Goal: Task Accomplishment & Management: Use online tool/utility

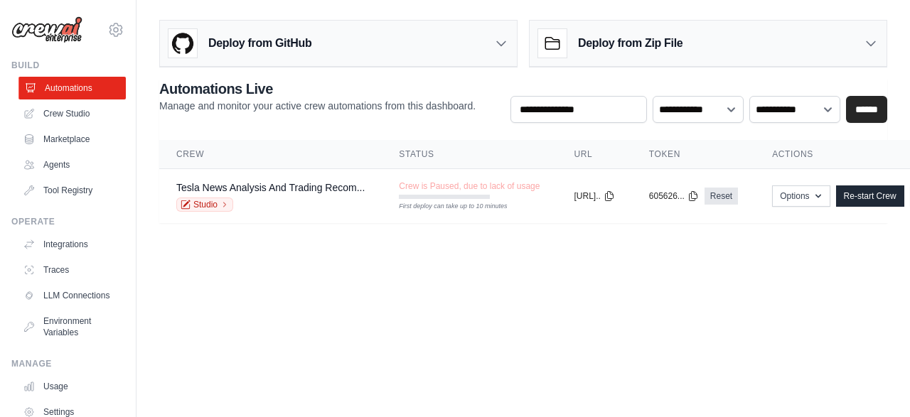
click at [68, 86] on link "Automations" at bounding box center [71, 88] width 107 height 23
click at [75, 116] on link "Crew Studio" at bounding box center [71, 113] width 107 height 23
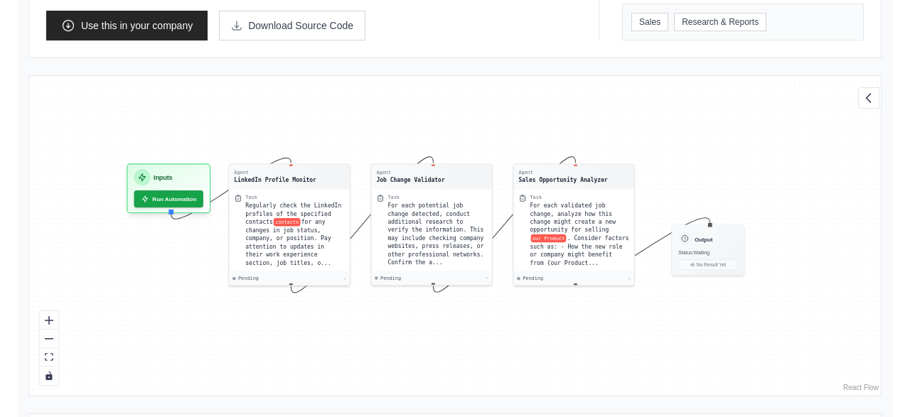
scroll to position [365, 0]
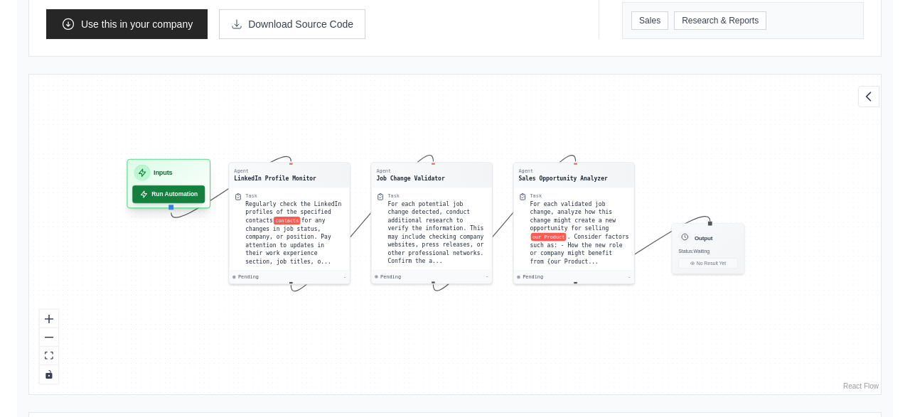
click at [176, 187] on button "Run Automation" at bounding box center [168, 194] width 72 height 18
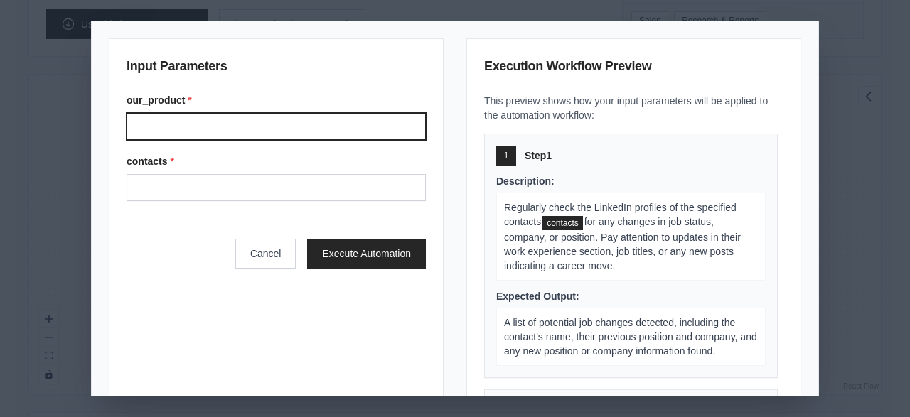
click at [247, 124] on input "our_product *" at bounding box center [275, 126] width 299 height 27
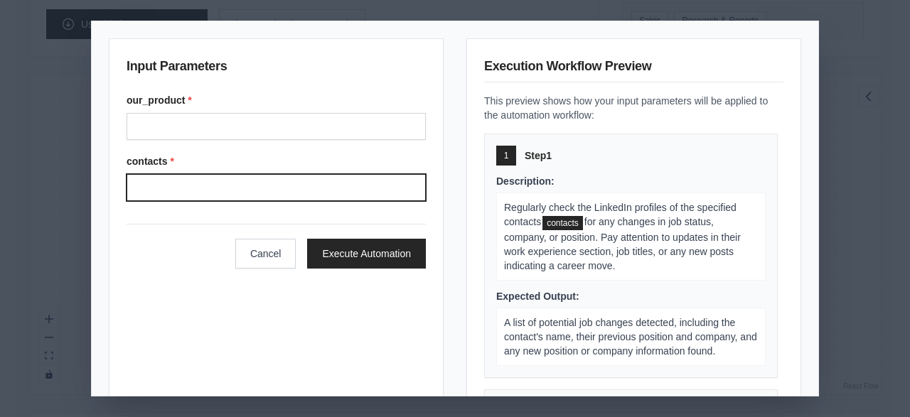
click at [248, 184] on input "contacts *" at bounding box center [275, 187] width 299 height 27
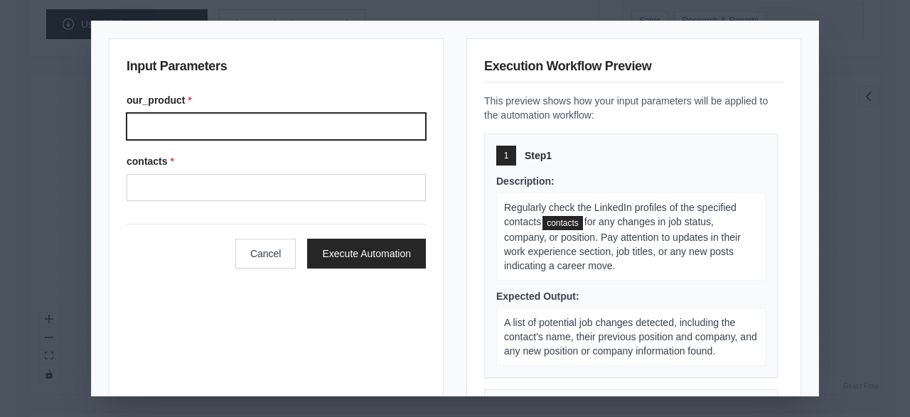
click at [250, 131] on input "our_product *" at bounding box center [275, 126] width 299 height 27
type input "*********"
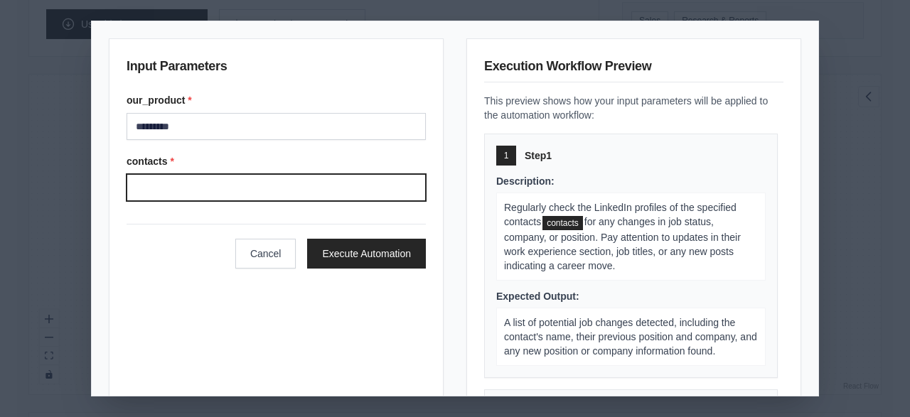
click at [200, 190] on input "contacts *" at bounding box center [275, 187] width 299 height 27
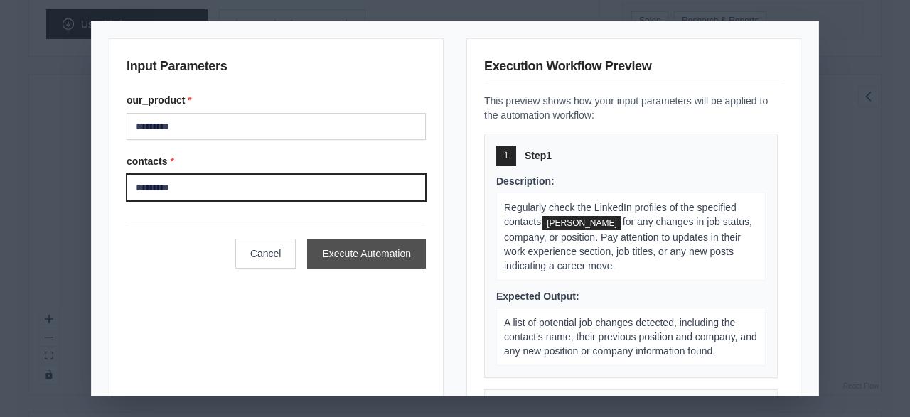
type input "*********"
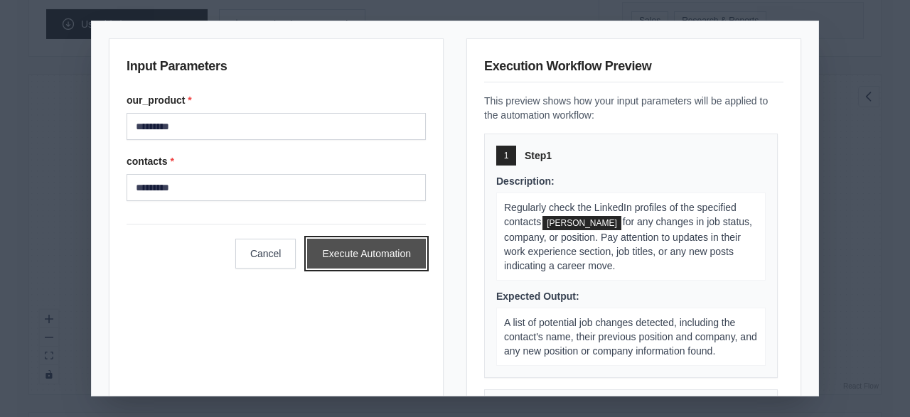
click at [372, 248] on button "Execute Automation" at bounding box center [366, 254] width 119 height 30
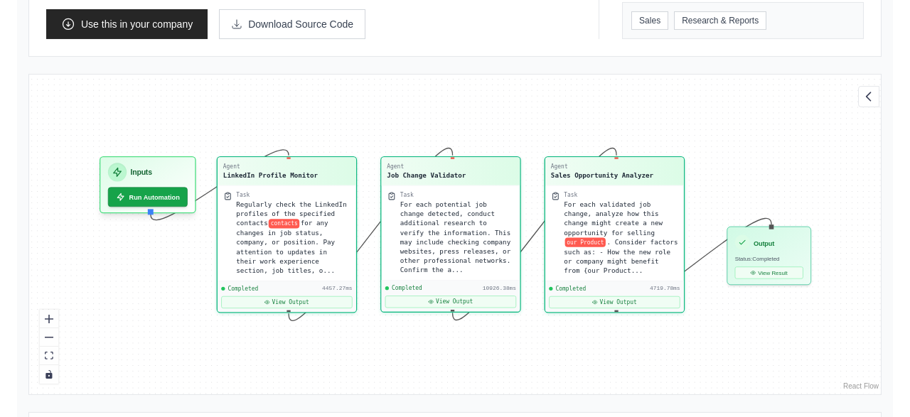
scroll to position [3153, 0]
click at [323, 294] on button "View Output" at bounding box center [286, 300] width 131 height 12
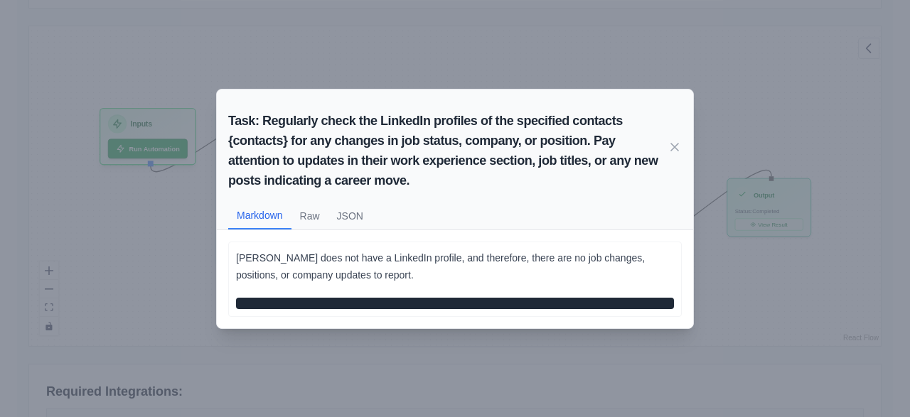
scroll to position [438, 0]
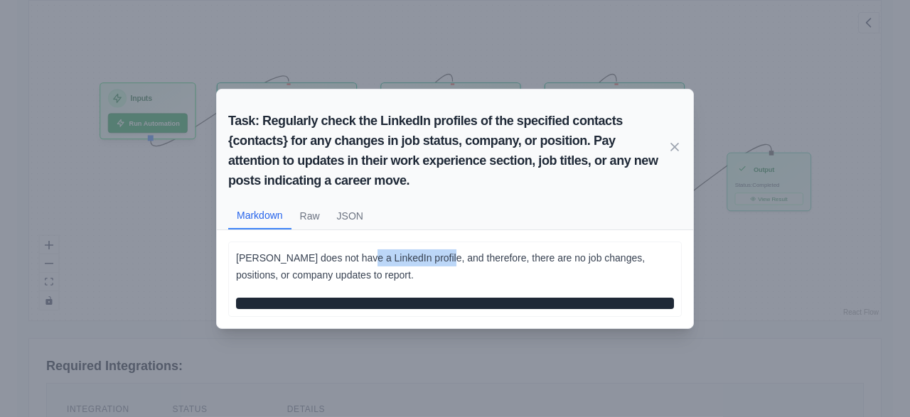
drag, startPoint x: 360, startPoint y: 257, endPoint x: 438, endPoint y: 253, distance: 78.3
click at [438, 253] on p "[PERSON_NAME] does not have a LinkedIn profile, and therefore, there are no job…" at bounding box center [455, 266] width 438 height 34
click at [755, 246] on div "Task: Regularly check the LinkedIn profiles of the specified contacts {contacts…" at bounding box center [455, 208] width 910 height 417
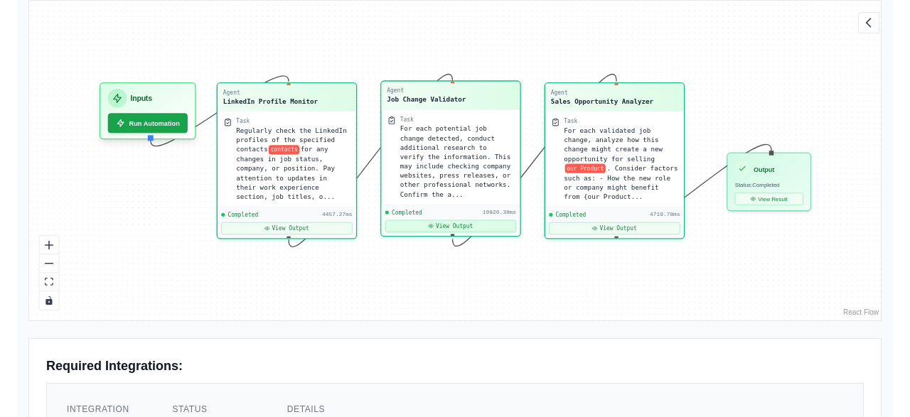
click at [456, 220] on button "View Output" at bounding box center [450, 226] width 131 height 12
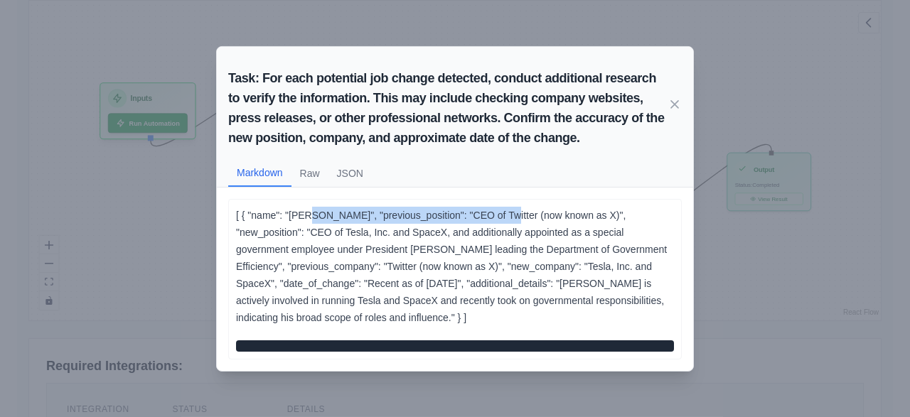
drag, startPoint x: 306, startPoint y: 213, endPoint x: 498, endPoint y: 212, distance: 191.9
click at [498, 212] on p "[ { "name": "[PERSON_NAME]", "previous_position": "CEO of Twitter (now known as…" at bounding box center [455, 266] width 438 height 119
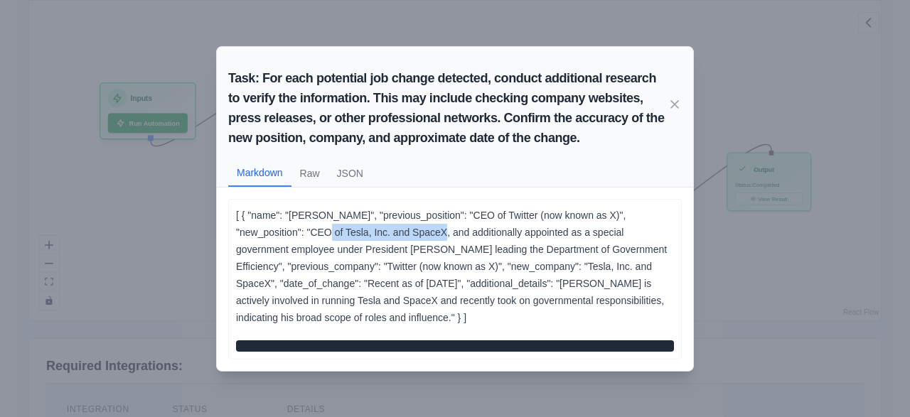
drag, startPoint x: 279, startPoint y: 231, endPoint x: 393, endPoint y: 232, distance: 113.7
click at [393, 232] on p "[ { "name": "[PERSON_NAME]", "previous_position": "CEO of Twitter (now known as…" at bounding box center [455, 266] width 438 height 119
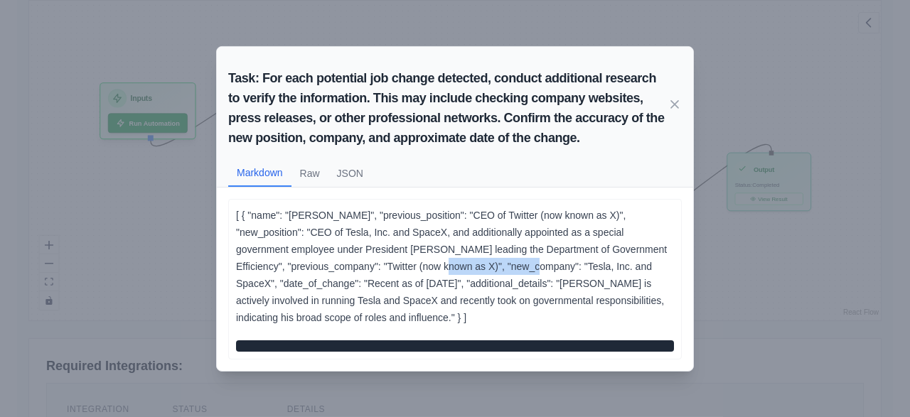
drag, startPoint x: 431, startPoint y: 262, endPoint x: 518, endPoint y: 266, distance: 86.8
click at [518, 266] on p "[ { "name": "[PERSON_NAME]", "previous_position": "CEO of Twitter (now known as…" at bounding box center [455, 266] width 438 height 119
click at [720, 259] on div "Task: For each potential job change detected, conduct additional research to ve…" at bounding box center [455, 208] width 910 height 417
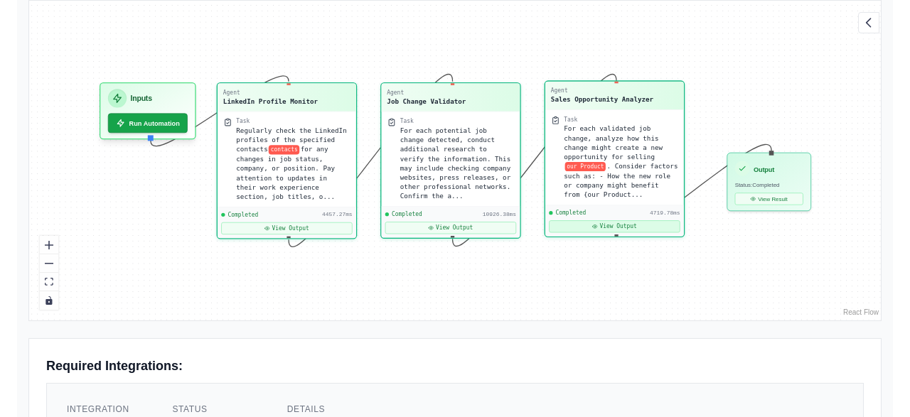
click at [620, 220] on button "View Output" at bounding box center [614, 226] width 131 height 12
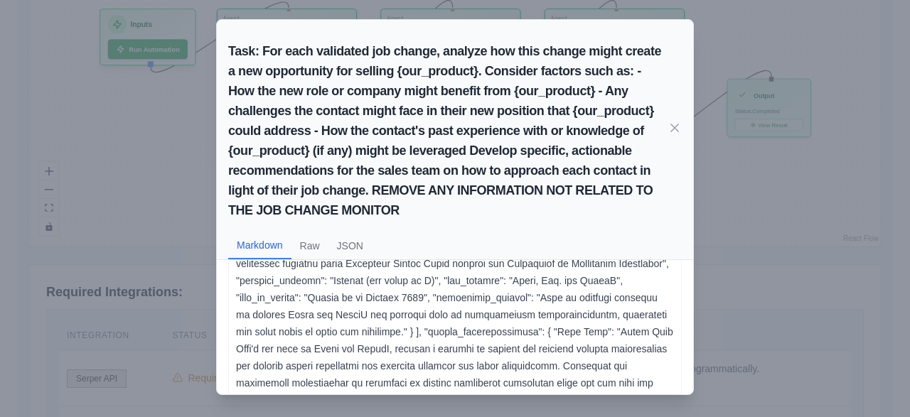
scroll to position [85, 0]
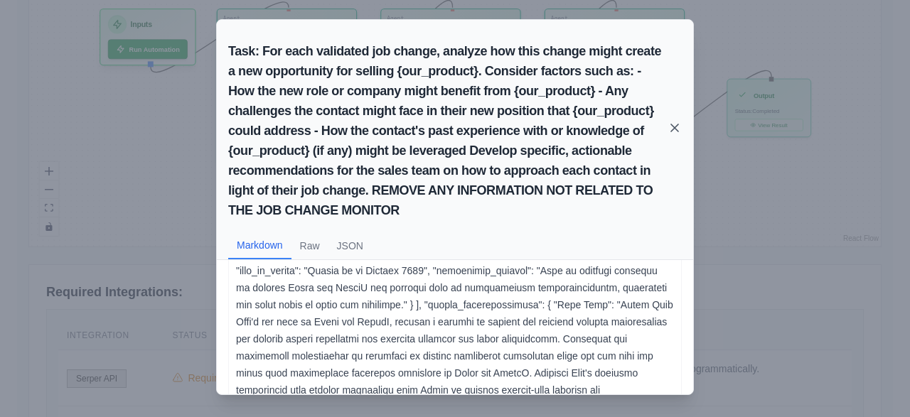
click at [670, 128] on icon at bounding box center [674, 128] width 14 height 14
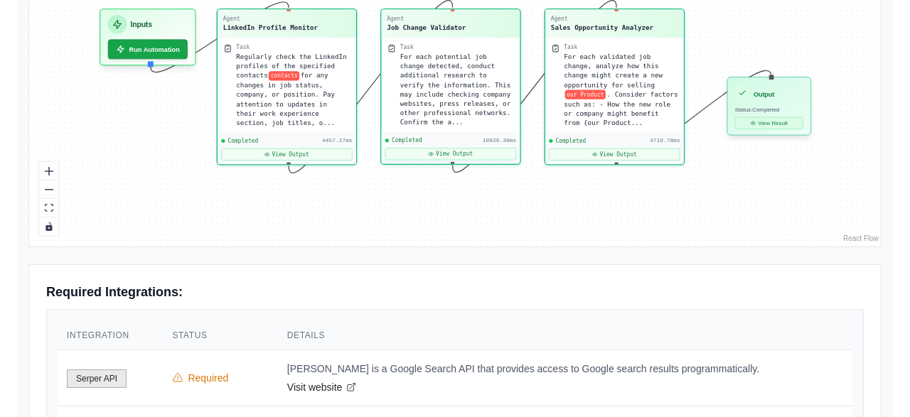
click at [780, 117] on button "View Result" at bounding box center [769, 123] width 68 height 12
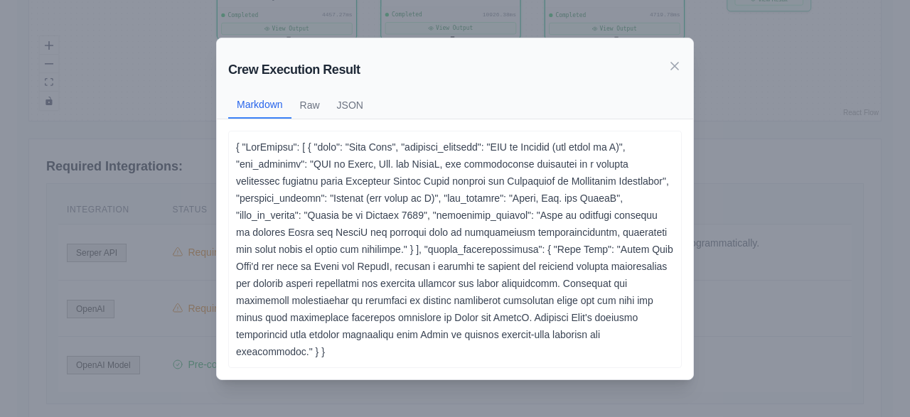
scroll to position [660, 0]
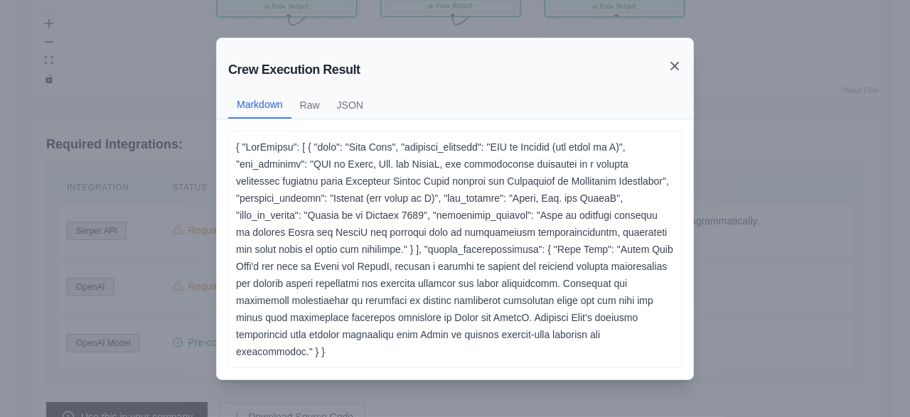
click at [674, 62] on icon at bounding box center [674, 66] width 14 height 14
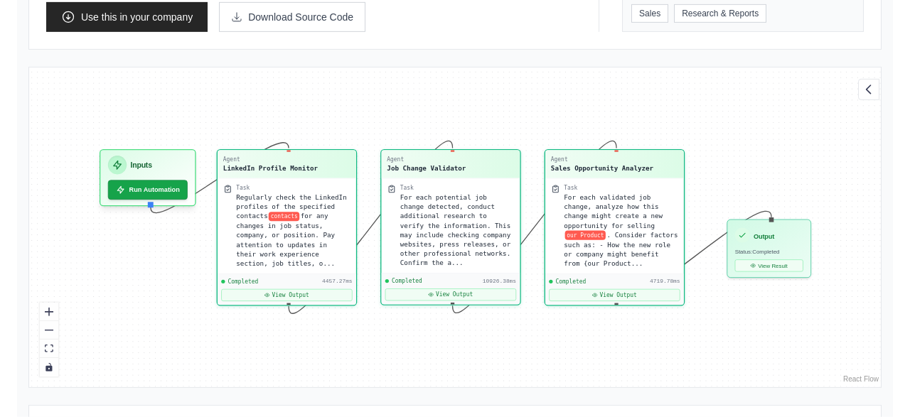
scroll to position [365, 0]
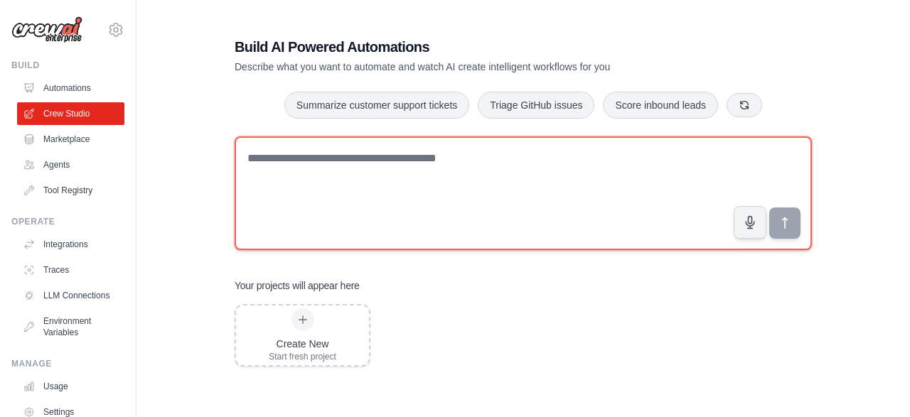
click at [387, 172] on textarea at bounding box center [523, 193] width 577 height 114
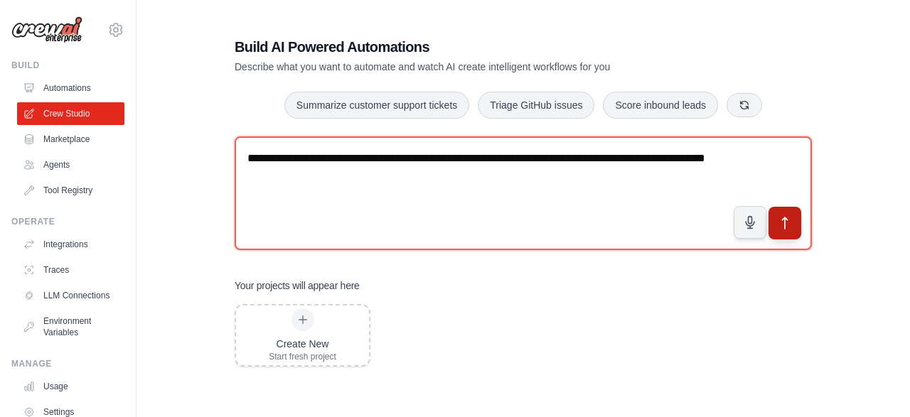
type textarea "**********"
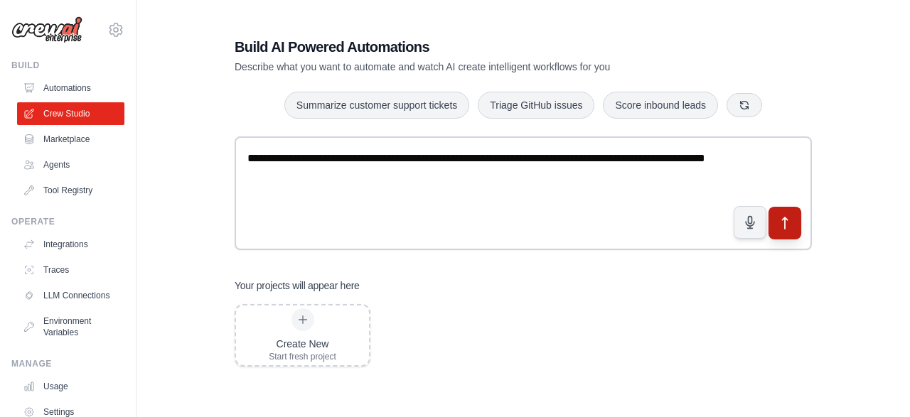
click at [778, 224] on icon "submit" at bounding box center [784, 223] width 15 height 15
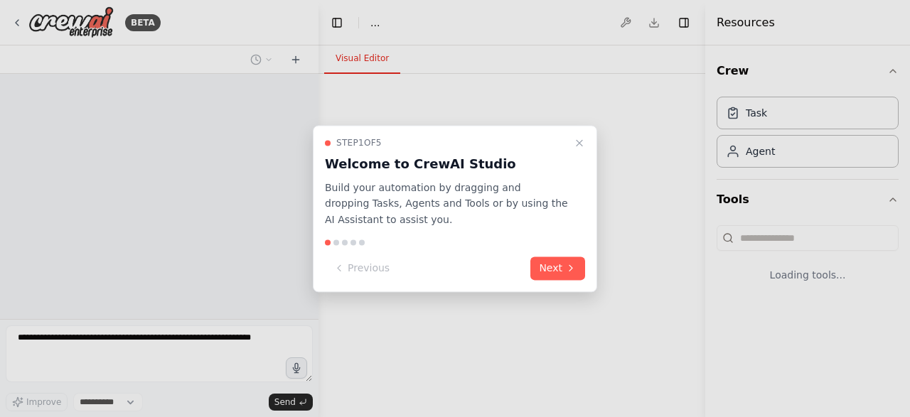
select select "****"
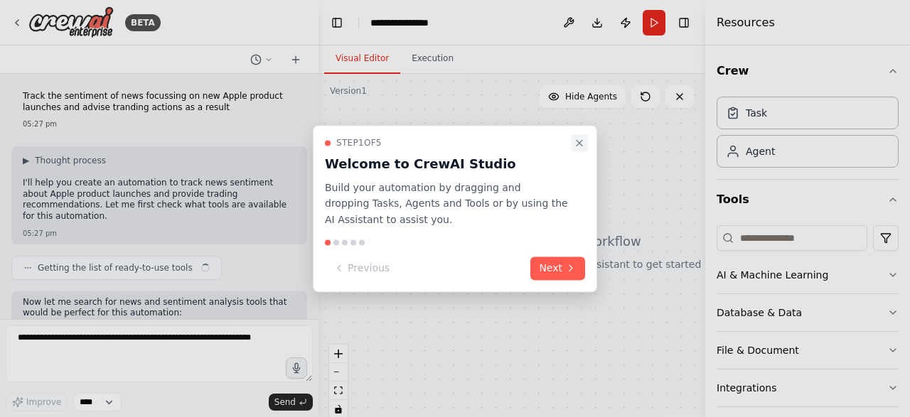
scroll to position [97, 0]
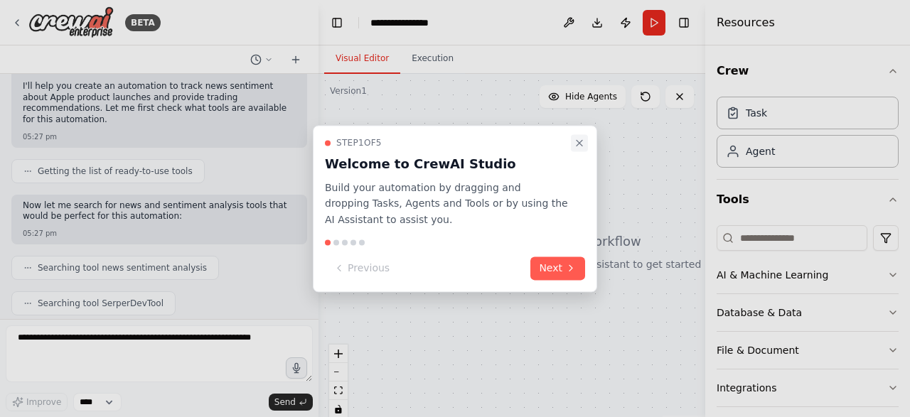
click at [578, 141] on icon "Close walkthrough" at bounding box center [579, 143] width 6 height 6
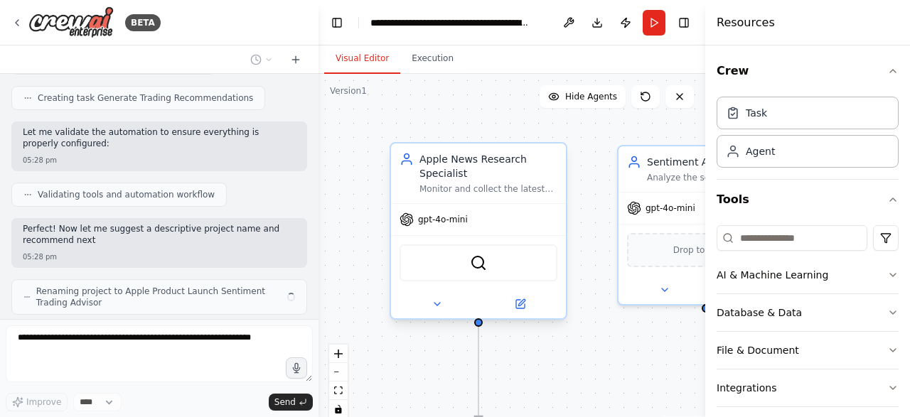
scroll to position [768, 0]
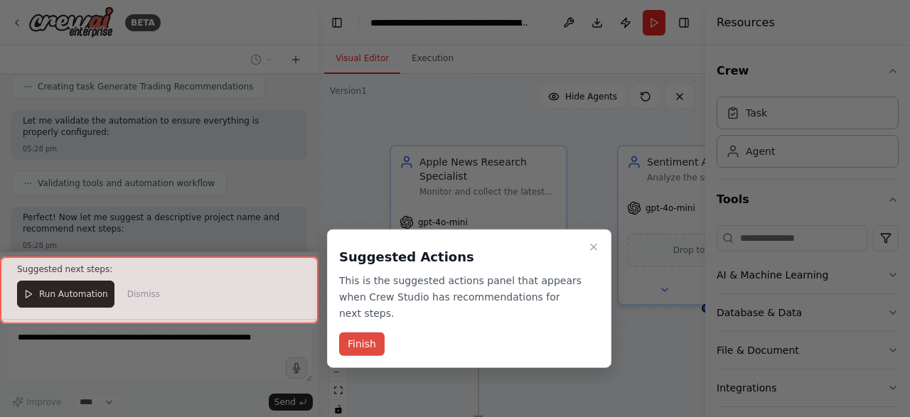
click at [352, 333] on button "Finish" at bounding box center [361, 344] width 45 height 23
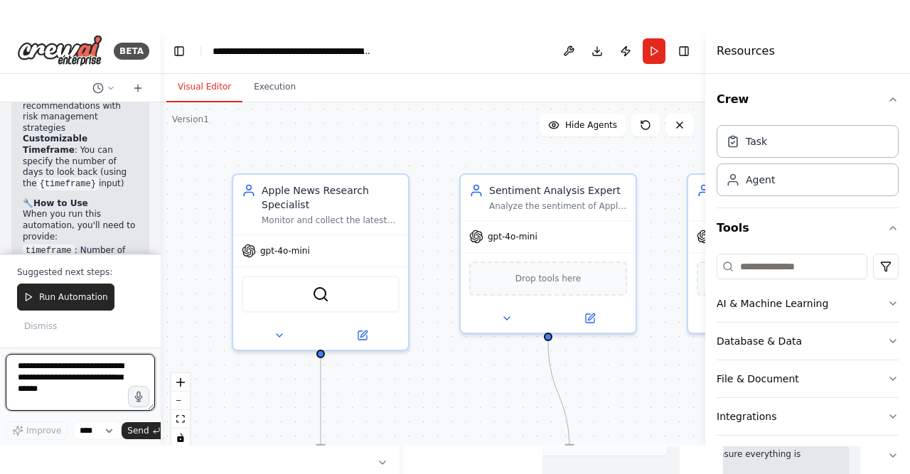
scroll to position [1976, 0]
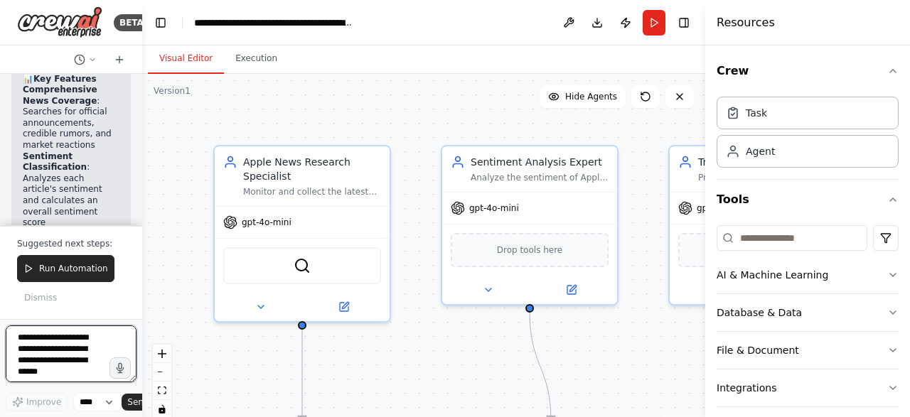
drag, startPoint x: 315, startPoint y: 301, endPoint x: 142, endPoint y: 281, distance: 173.8
click at [142, 281] on div "BETA Track the sentiment of news focussing on new Apple product launches and ad…" at bounding box center [455, 208] width 910 height 417
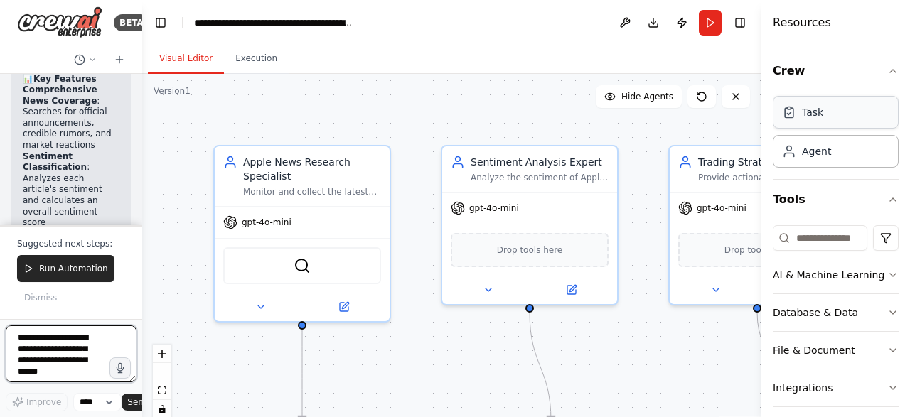
drag, startPoint x: 713, startPoint y: 114, endPoint x: 785, endPoint y: 124, distance: 73.2
click at [832, 122] on div "Resources Crew Task Agent Tools AI & Machine Learning Database & Data File & Do…" at bounding box center [835, 208] width 149 height 417
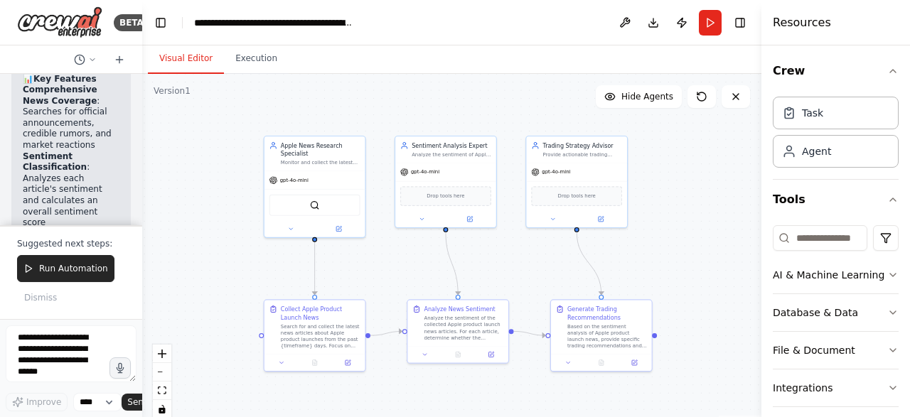
drag, startPoint x: 282, startPoint y: 282, endPoint x: 184, endPoint y: 239, distance: 107.2
click at [184, 239] on div ".deletable-edge-delete-btn { width: 20px; height: 20px; border: 0px solid #ffff…" at bounding box center [451, 251] width 619 height 355
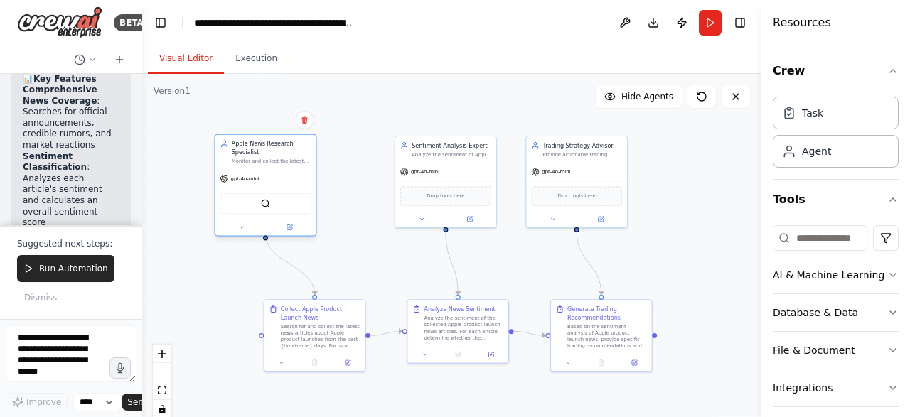
drag, startPoint x: 332, startPoint y: 156, endPoint x: 281, endPoint y: 156, distance: 50.5
click at [281, 156] on div "Apple News Research Specialist Monitor and collect the latest news articles abo…" at bounding box center [265, 152] width 101 height 34
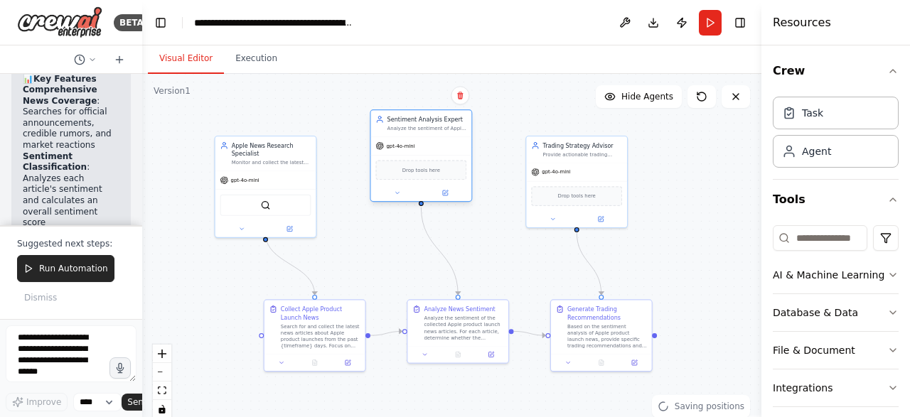
drag, startPoint x: 454, startPoint y: 151, endPoint x: 427, endPoint y: 129, distance: 34.4
click at [427, 129] on div "Analyze the sentiment of Apple product launch news to determine market mood and…" at bounding box center [427, 128] width 80 height 6
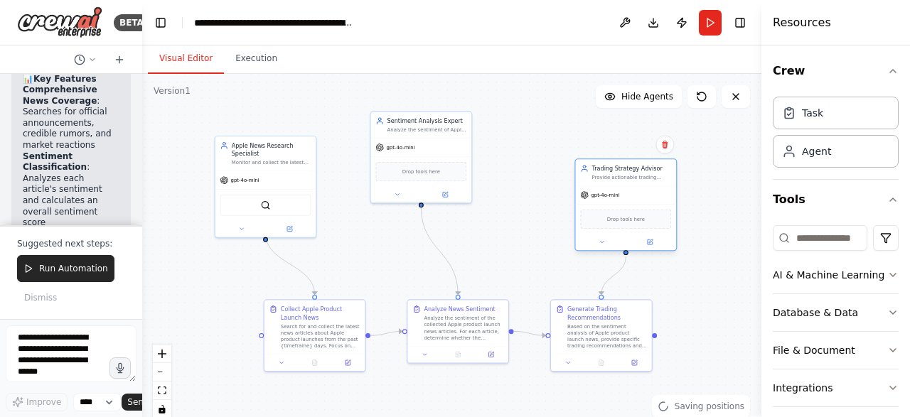
drag, startPoint x: 576, startPoint y: 158, endPoint x: 623, endPoint y: 183, distance: 53.4
click at [623, 183] on div "Trading Strategy Advisor Provide actionable trading recommendations based on Ap…" at bounding box center [626, 172] width 101 height 26
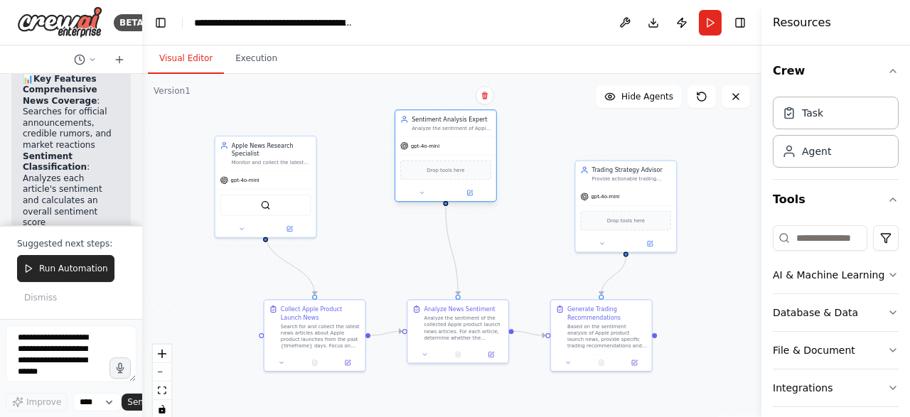
drag, startPoint x: 421, startPoint y: 127, endPoint x: 443, endPoint y: 127, distance: 22.0
click at [443, 127] on div "Analyze the sentiment of Apple product launch news to determine market mood and…" at bounding box center [451, 128] width 80 height 6
